Goal: Complete application form

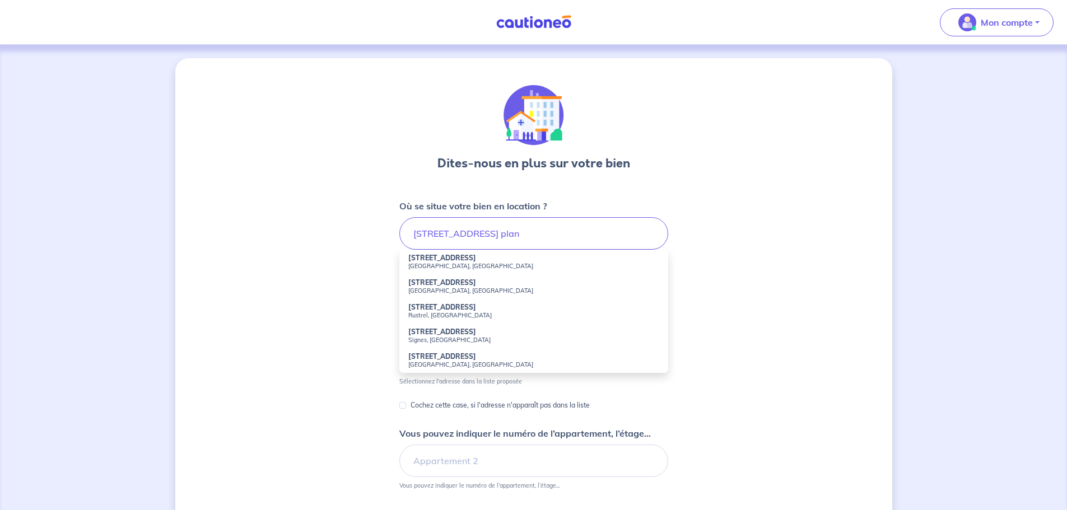
click at [436, 260] on strong "98 Chemin du Petit Plan" at bounding box center [442, 258] width 68 height 8
type input "98 Chemin du Petit Plan, Draguignan, France"
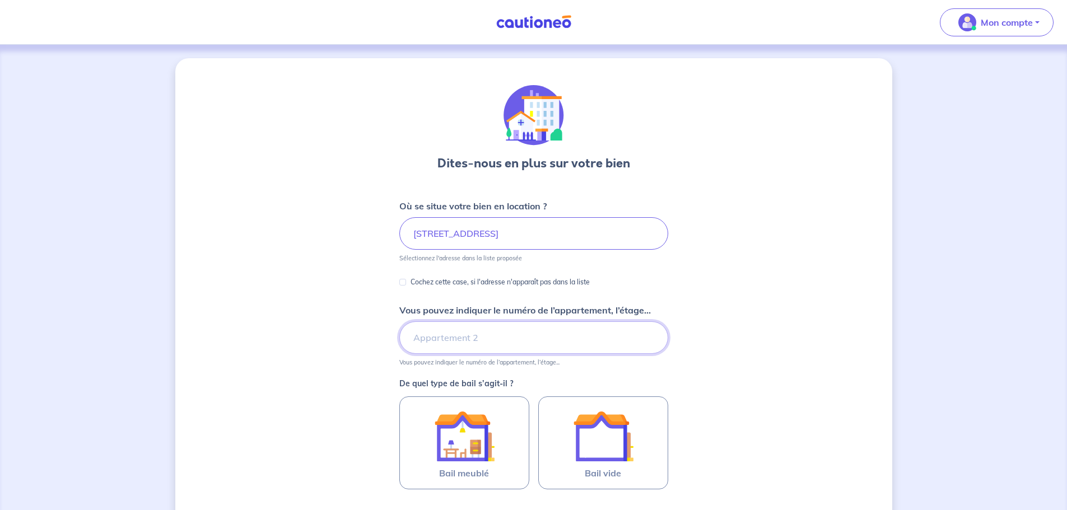
click at [440, 342] on input "Vous pouvez indiquer le numéro de l’appartement, l’étage..." at bounding box center [533, 337] width 269 height 32
type input "2"
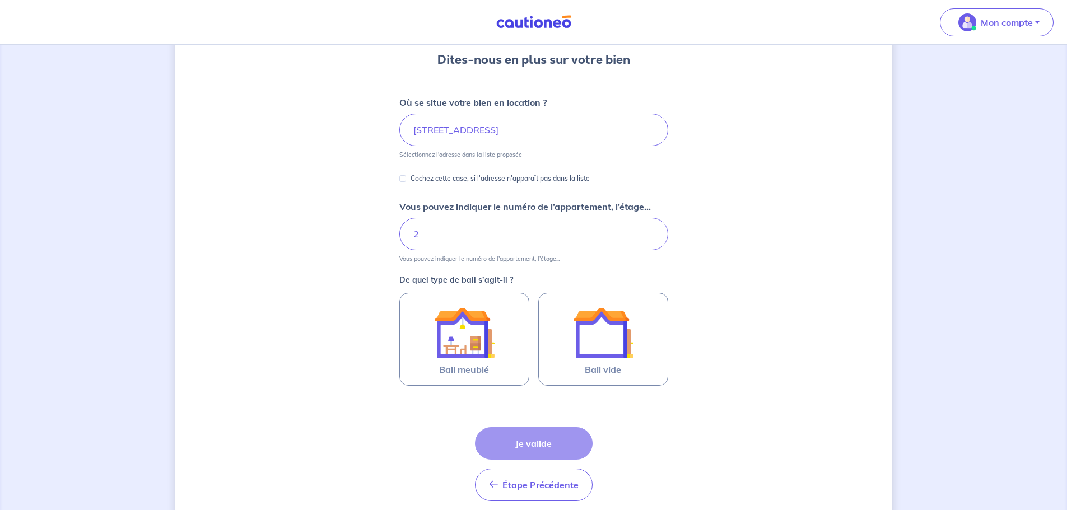
scroll to position [112, 0]
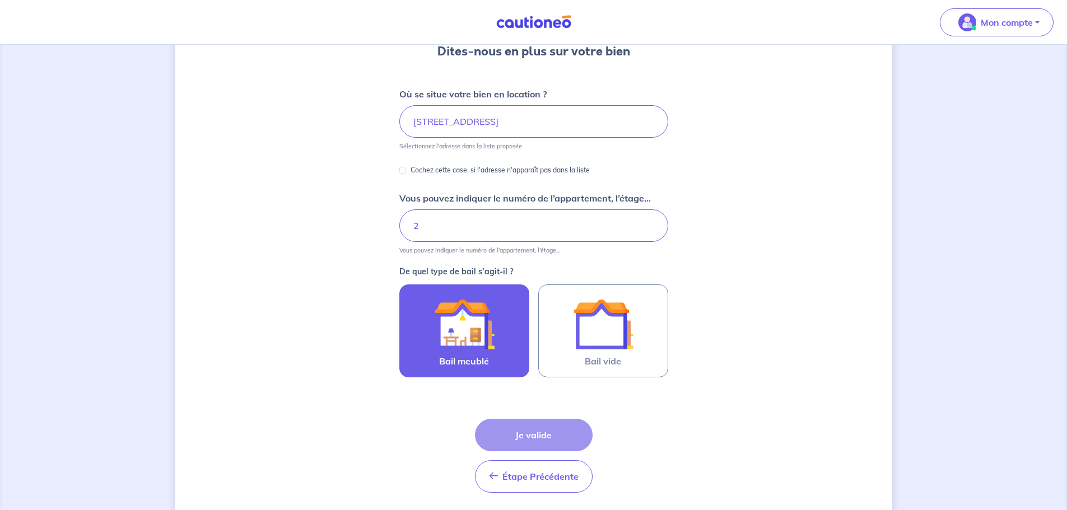
click at [452, 316] on img at bounding box center [464, 324] width 60 height 60
click at [0, 0] on input "Bail meublé" at bounding box center [0, 0] width 0 height 0
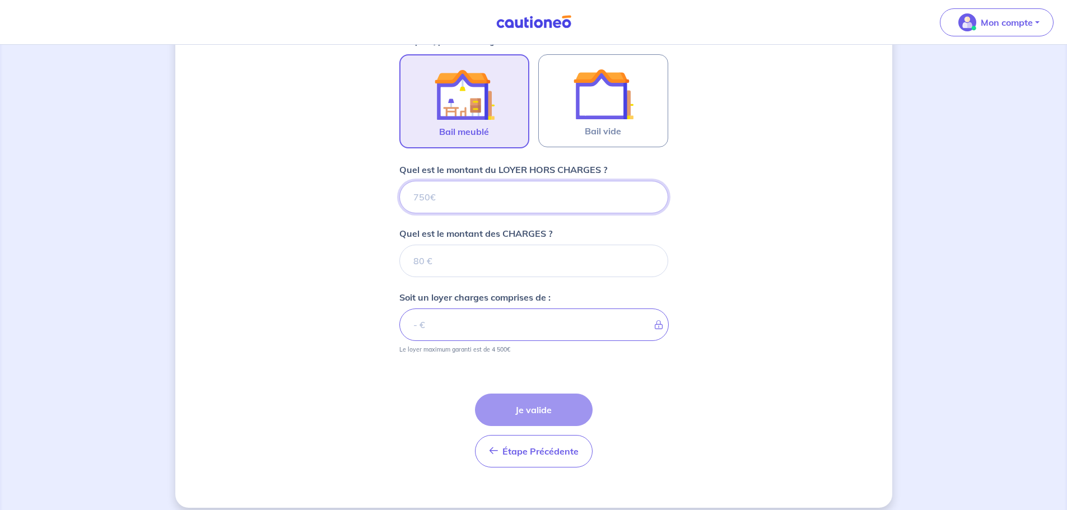
scroll to position [353, 0]
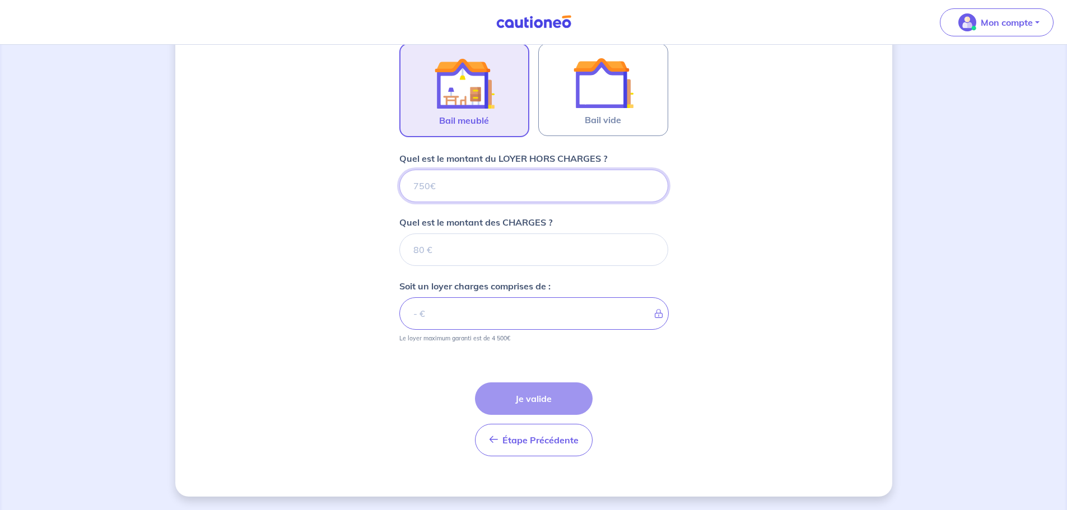
type input "8"
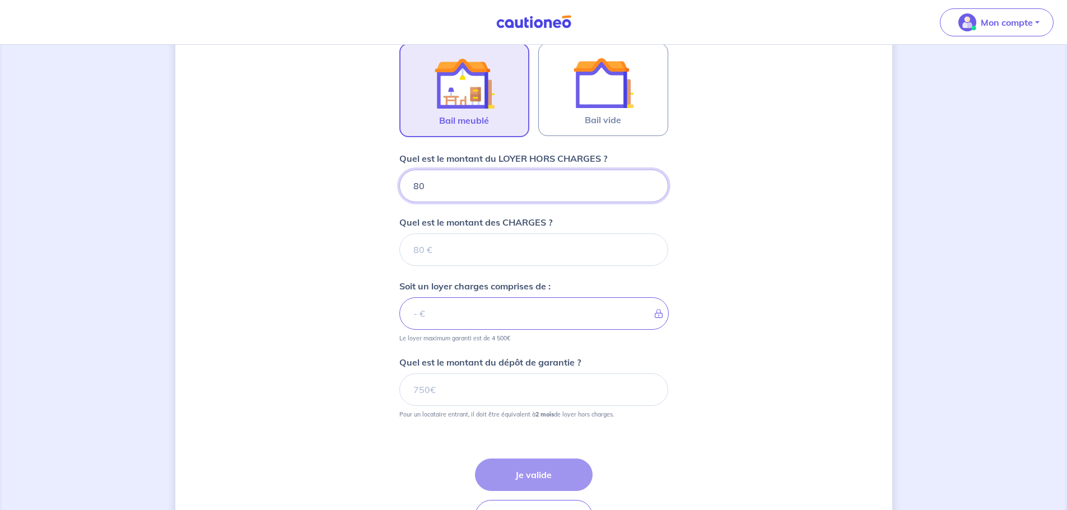
type input "800"
click at [423, 252] on input "Quel est le montant des CHARGES ?" at bounding box center [533, 250] width 269 height 32
type input "90"
type input "890"
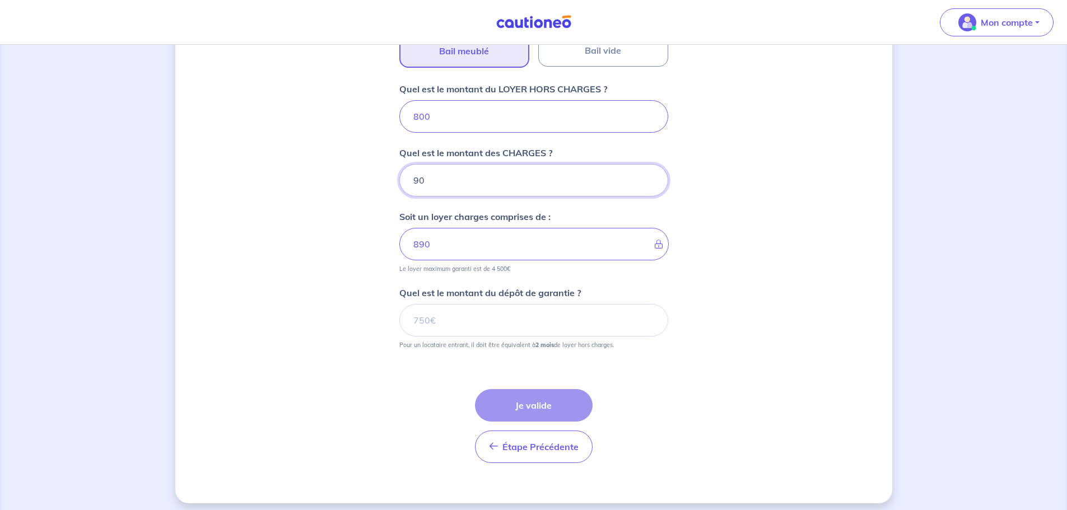
scroll to position [430, 0]
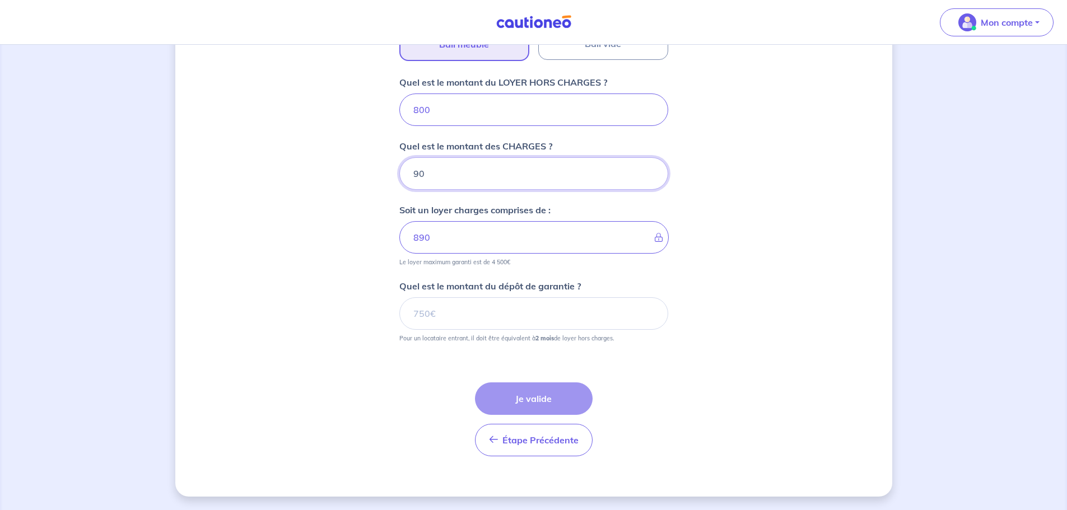
type input "90"
click at [441, 309] on input "Quel est le montant du dépôt de garantie ?" at bounding box center [533, 313] width 269 height 32
type input "1600"
click at [526, 400] on button "Je valide" at bounding box center [534, 399] width 118 height 32
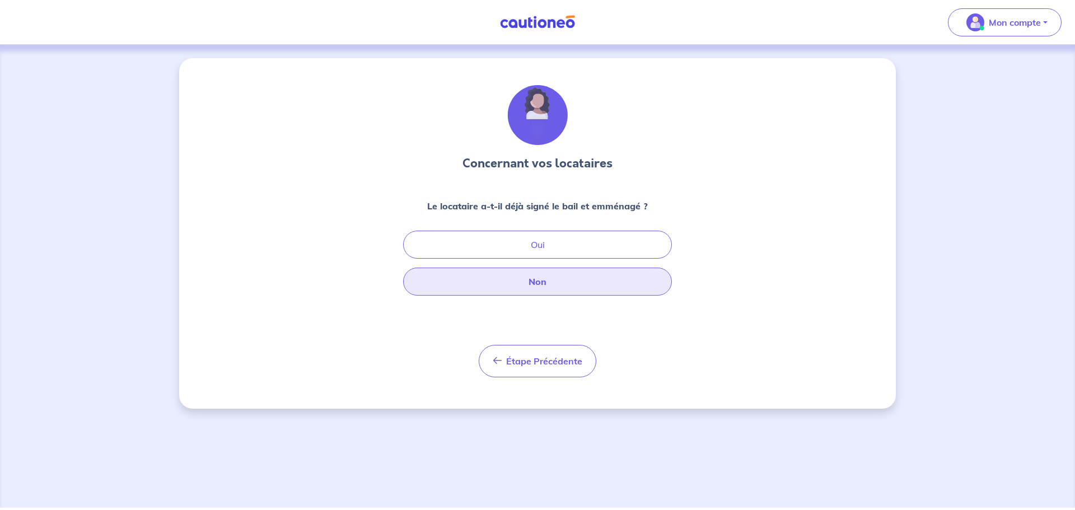
click at [545, 287] on button "Non" at bounding box center [537, 282] width 269 height 28
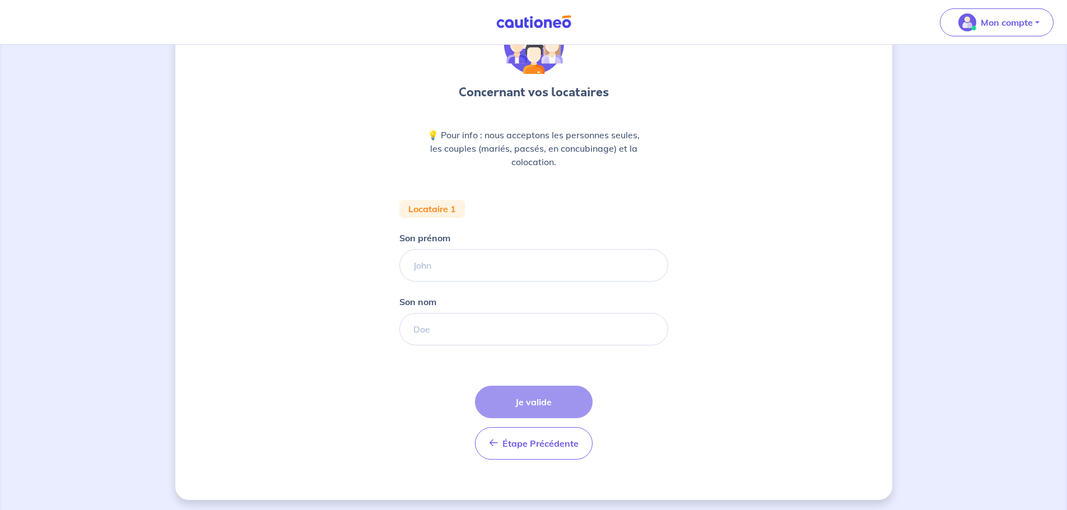
scroll to position [74, 0]
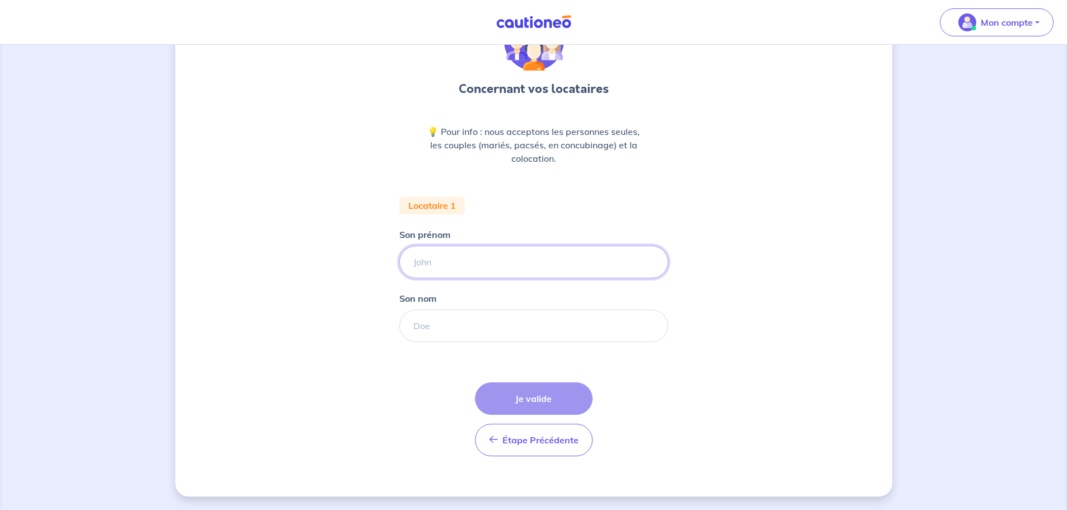
click at [424, 258] on input "Son prénom" at bounding box center [533, 262] width 269 height 32
click at [324, 236] on div "Concernant vos locataires 💡 Pour info : nous acceptons les personnes seules, le…" at bounding box center [533, 240] width 717 height 513
click at [503, 440] on span "Étape Précédente" at bounding box center [540, 440] width 76 height 11
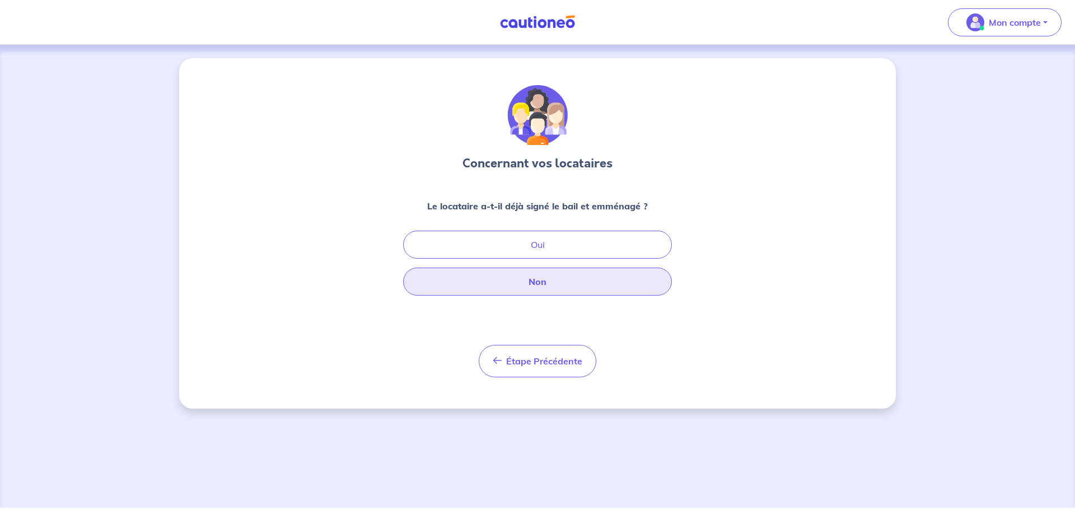
click at [528, 281] on button "Non" at bounding box center [537, 282] width 269 height 28
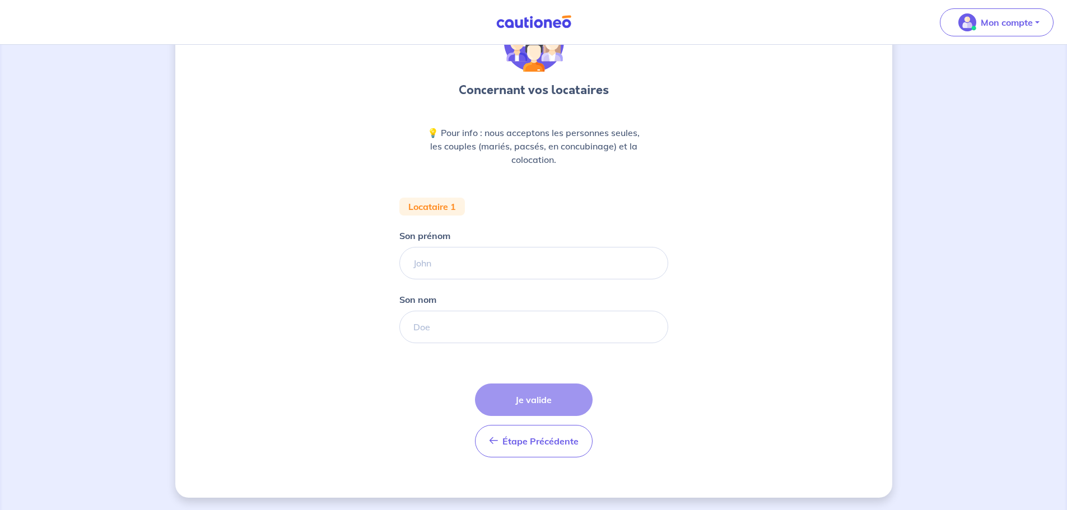
scroll to position [74, 0]
click at [528, 401] on div "Étape Précédente Précédent Je valide Je valide" at bounding box center [534, 420] width 118 height 74
click at [526, 441] on span "Étape Précédente" at bounding box center [540, 440] width 76 height 11
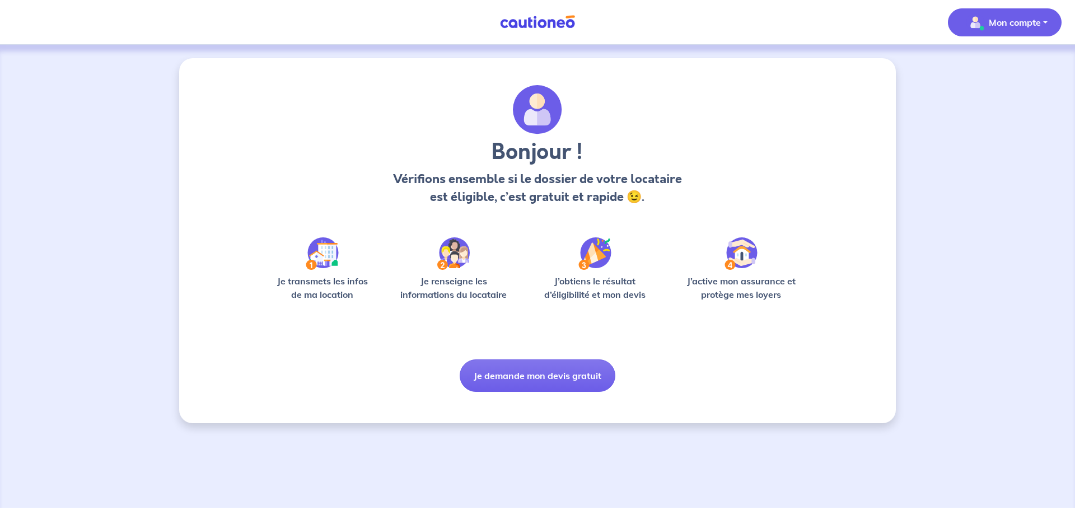
click at [1032, 26] on p "Mon compte" at bounding box center [1015, 22] width 52 height 13
click at [980, 72] on link "Mes informations" at bounding box center [994, 69] width 90 height 18
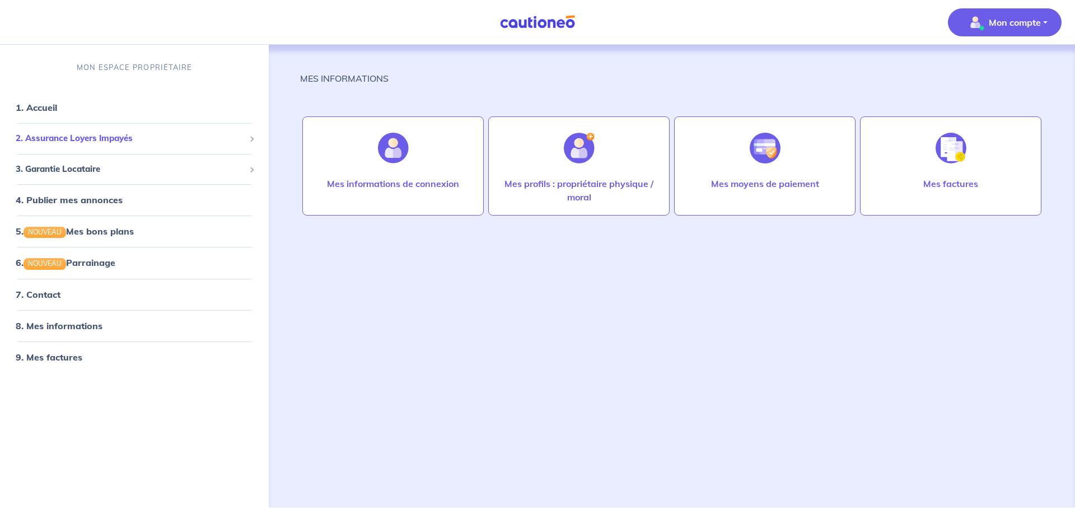
click at [77, 139] on span "2. Assurance Loyers Impayés" at bounding box center [130, 138] width 229 height 13
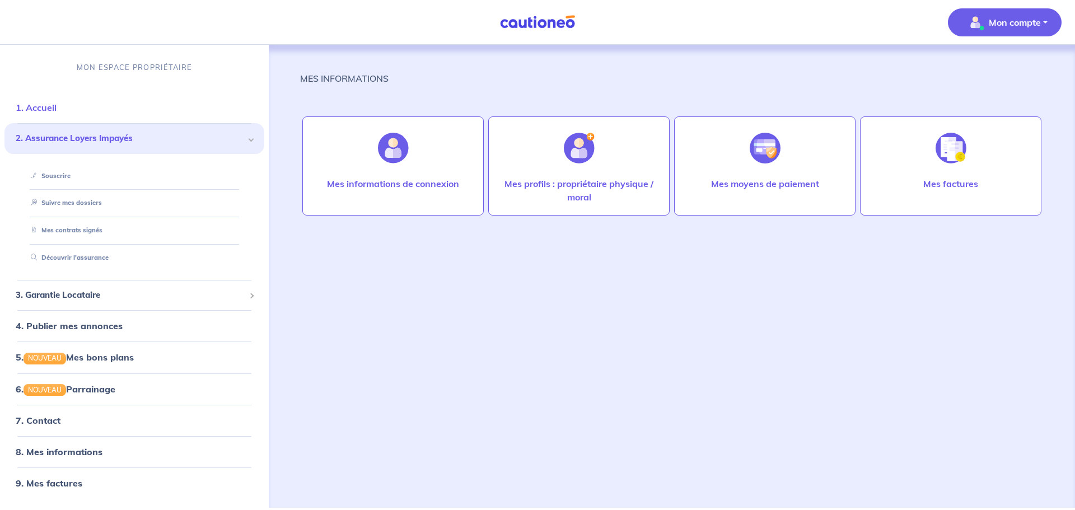
click at [30, 104] on link "1. Accueil" at bounding box center [36, 107] width 41 height 11
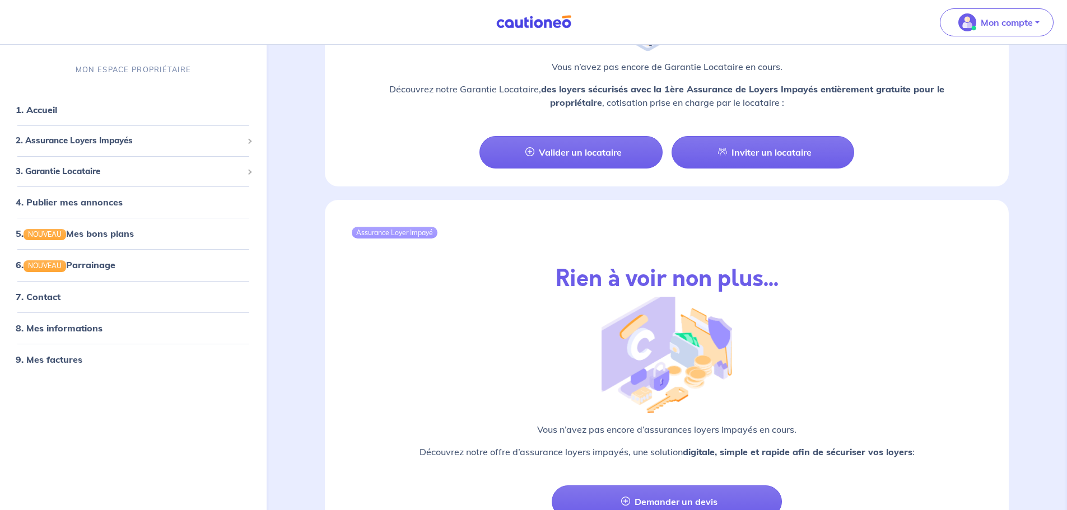
scroll to position [1135, 0]
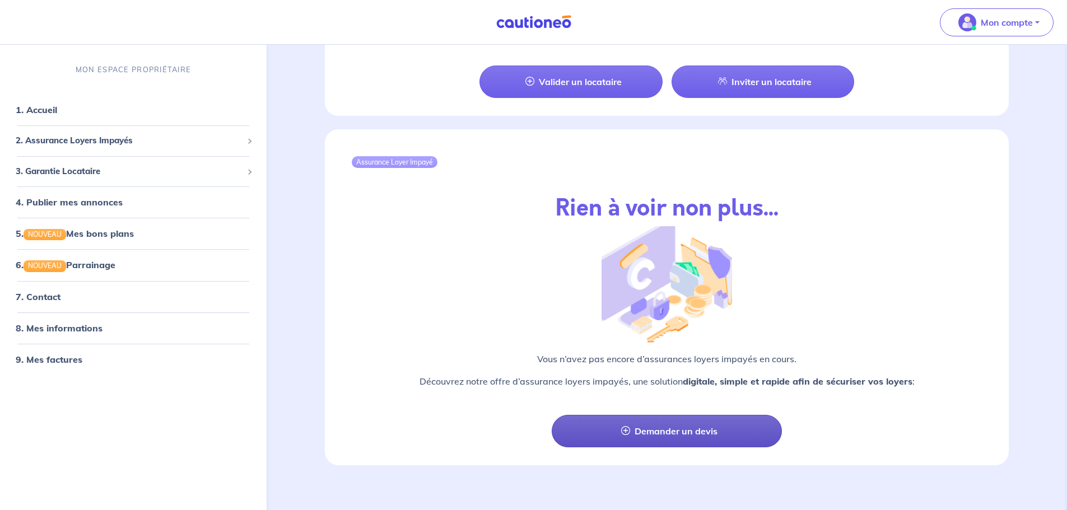
click at [666, 418] on link "Demander un devis" at bounding box center [667, 431] width 230 height 32
